Goal: Task Accomplishment & Management: Manage account settings

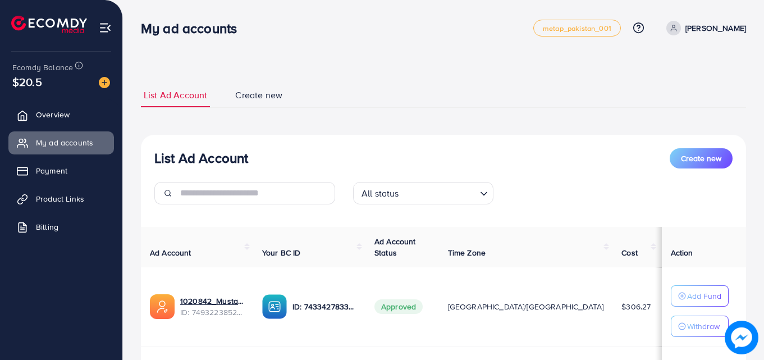
click at [321, 31] on div "My ad accounts" at bounding box center [337, 28] width 393 height 16
